Goal: Find specific fact: Find specific fact

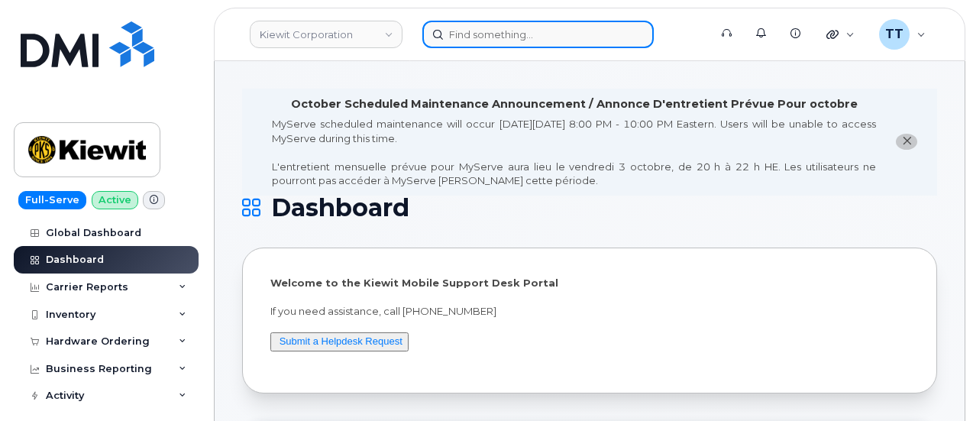
click at [506, 33] on input at bounding box center [537, 35] width 231 height 28
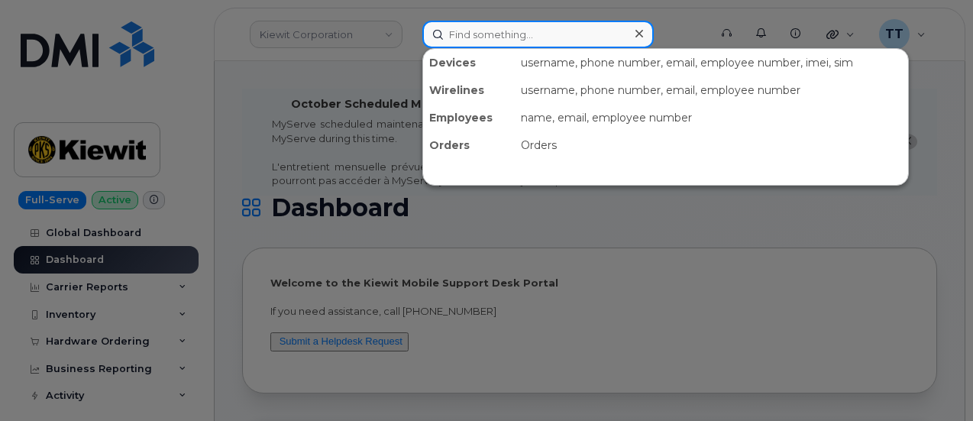
paste input "707-205-0754"
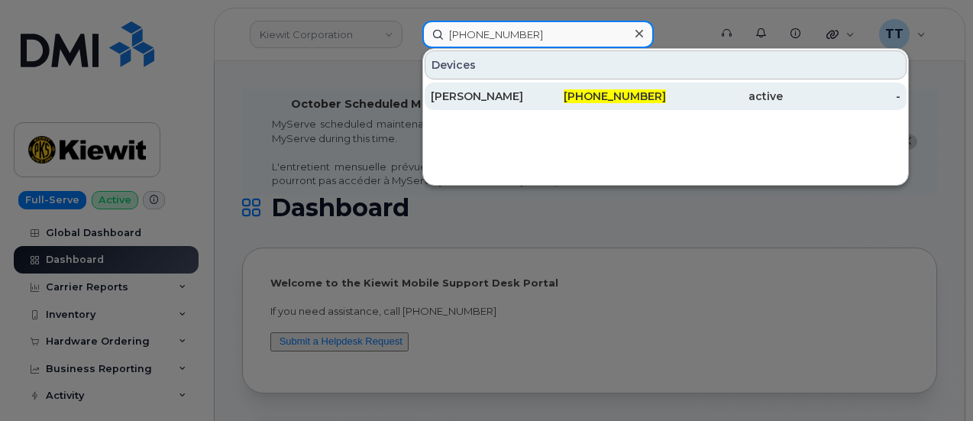
type input "707-205-0754"
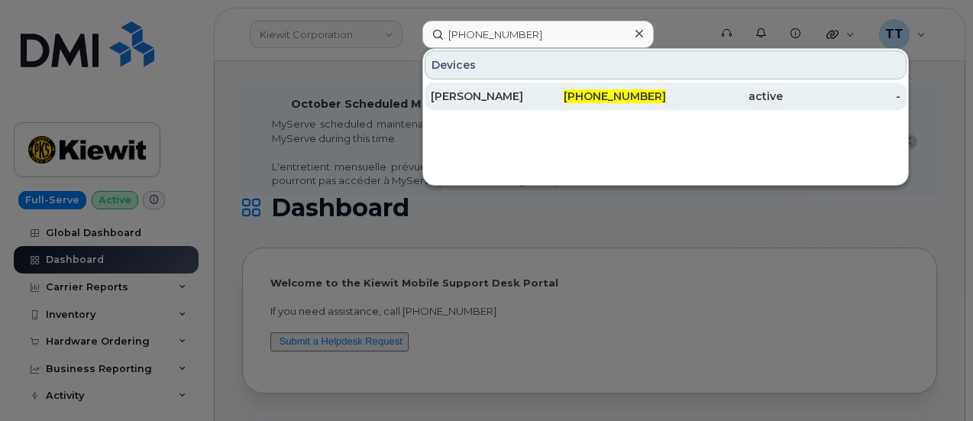
click at [497, 99] on div "[PERSON_NAME]" at bounding box center [490, 96] width 118 height 15
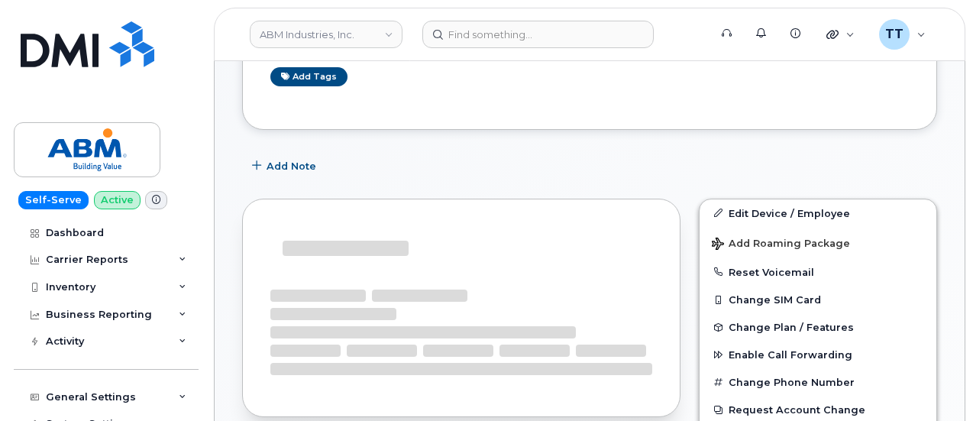
scroll to position [413, 0]
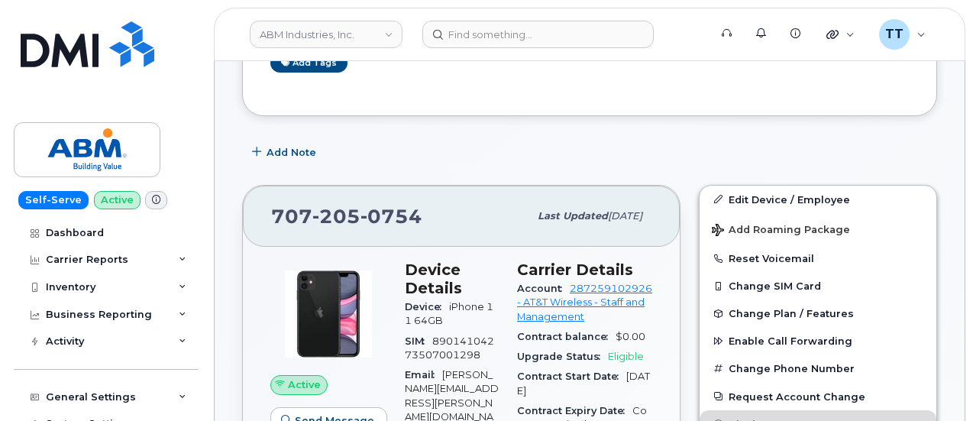
click at [338, 213] on span "205" at bounding box center [336, 216] width 48 height 23
copy span "[PHONE_NUMBER]"
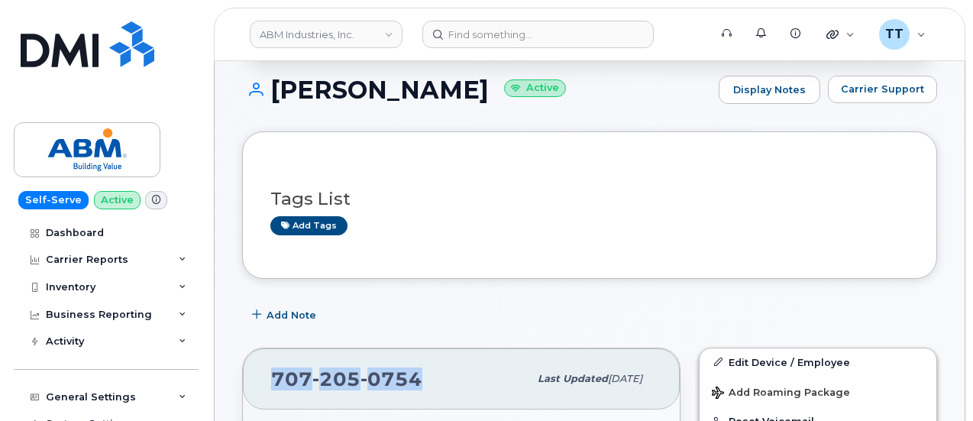
scroll to position [183, 0]
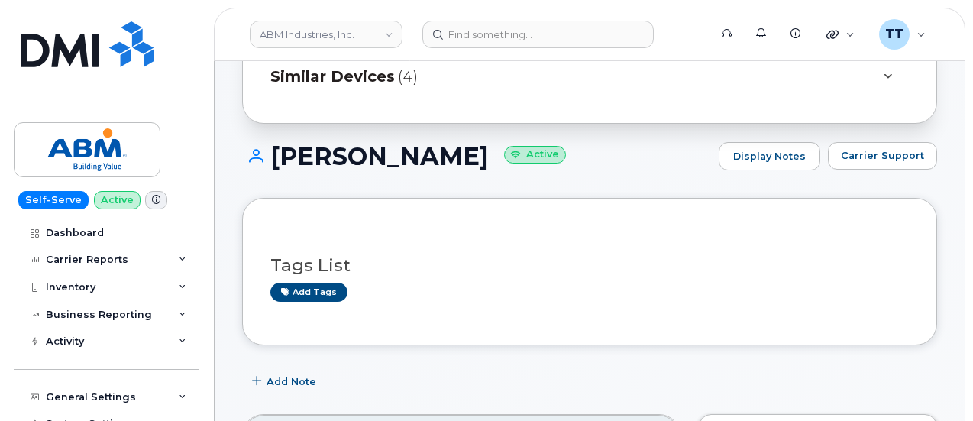
click at [339, 164] on h1 "[PERSON_NAME] Active" at bounding box center [476, 156] width 469 height 27
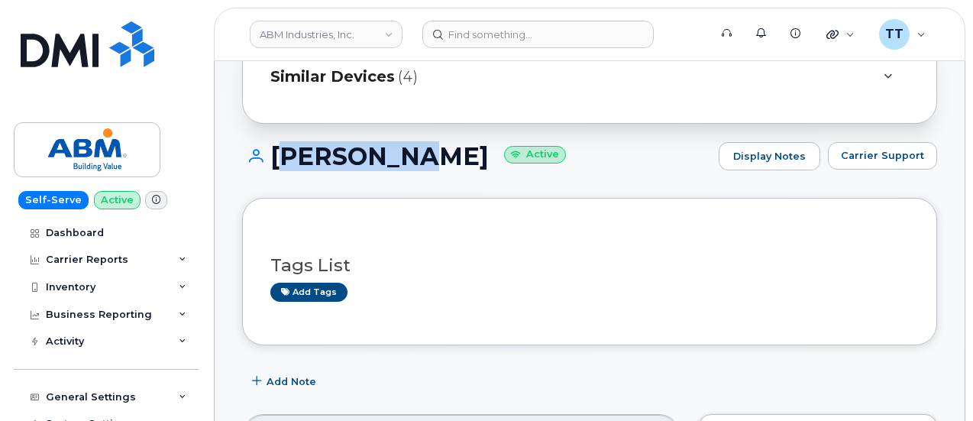
click at [339, 164] on h1 "[PERSON_NAME] Active" at bounding box center [476, 156] width 469 height 27
copy h1 "[PERSON_NAME]"
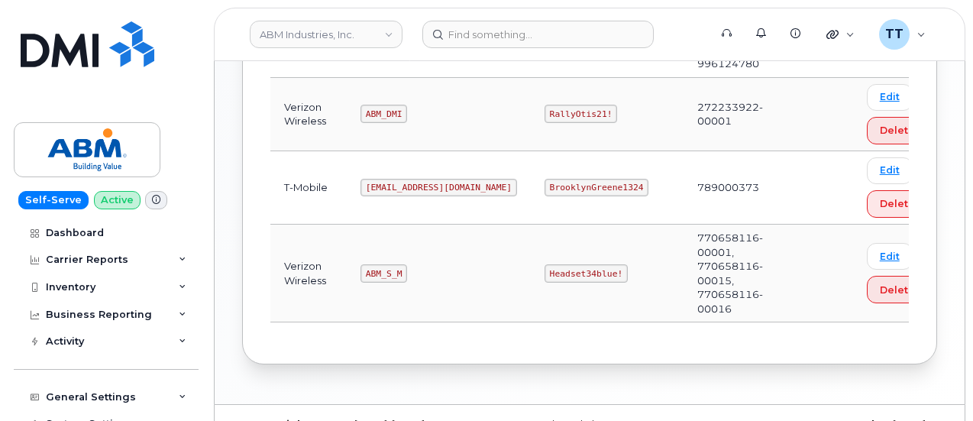
scroll to position [358, 0]
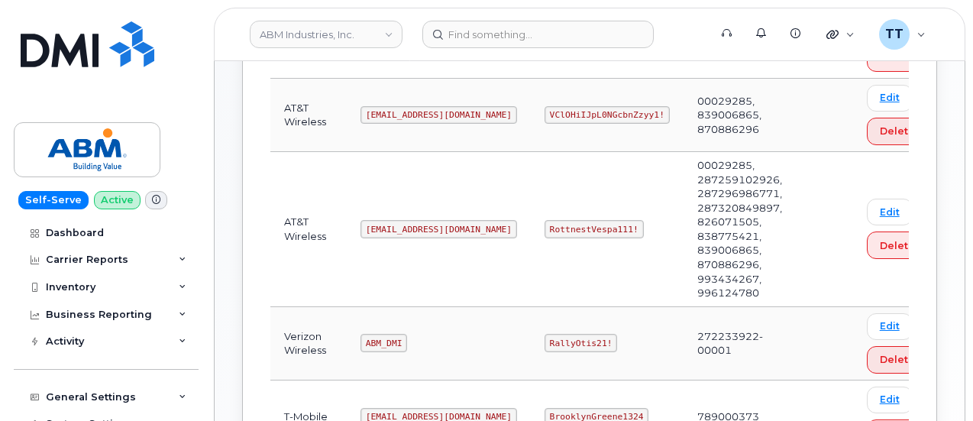
click at [401, 220] on code "abm@dminc.com" at bounding box center [439, 229] width 157 height 18
copy code "abm@dminc.com"
click at [545, 222] on code "RottnestVespa111!" at bounding box center [594, 229] width 99 height 18
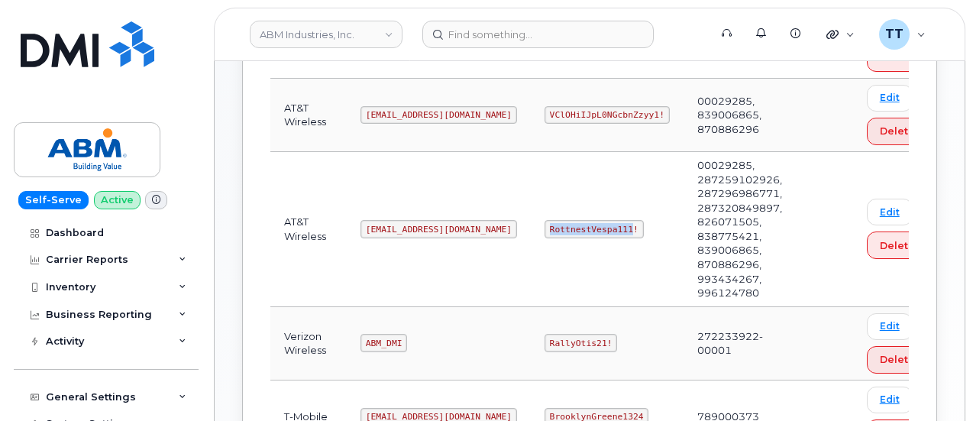
click at [545, 222] on code "RottnestVespa111!" at bounding box center [594, 229] width 99 height 18
copy code "RottnestVespa111!"
click at [391, 225] on code "abm@dminc.com" at bounding box center [439, 229] width 157 height 18
click at [393, 225] on code "abm@dminc.com" at bounding box center [439, 229] width 157 height 18
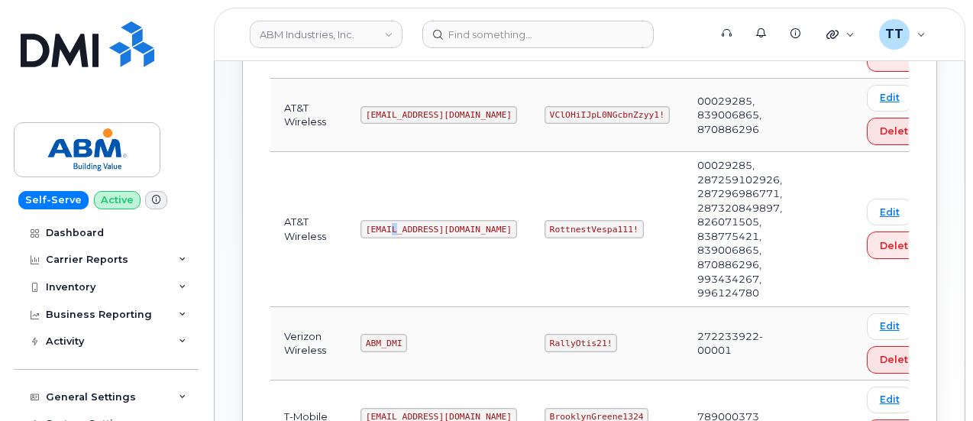
click at [393, 225] on code "abm@dminc.com" at bounding box center [439, 229] width 157 height 18
click at [396, 231] on code "abm@dminc.com" at bounding box center [439, 229] width 157 height 18
copy code "abm@dminc.com"
